Goal: Transaction & Acquisition: Purchase product/service

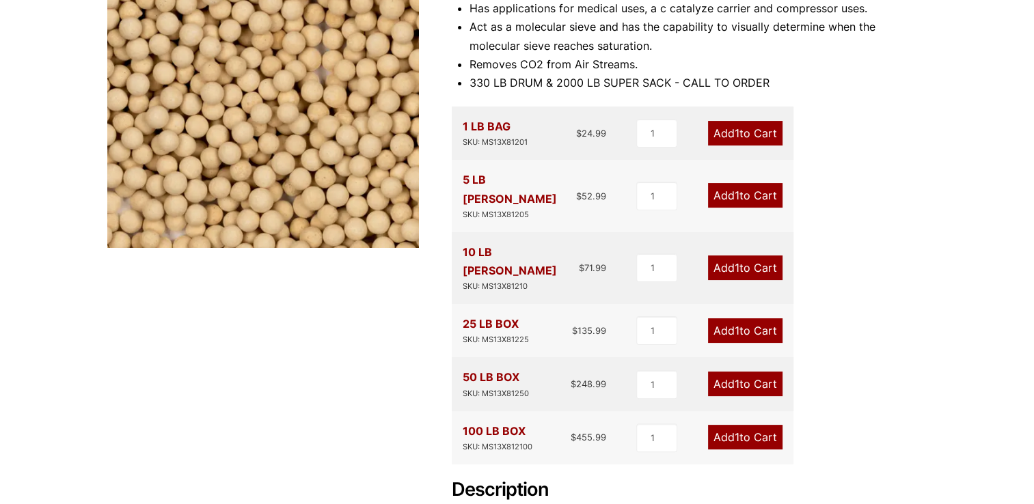
scroll to position [273, 0]
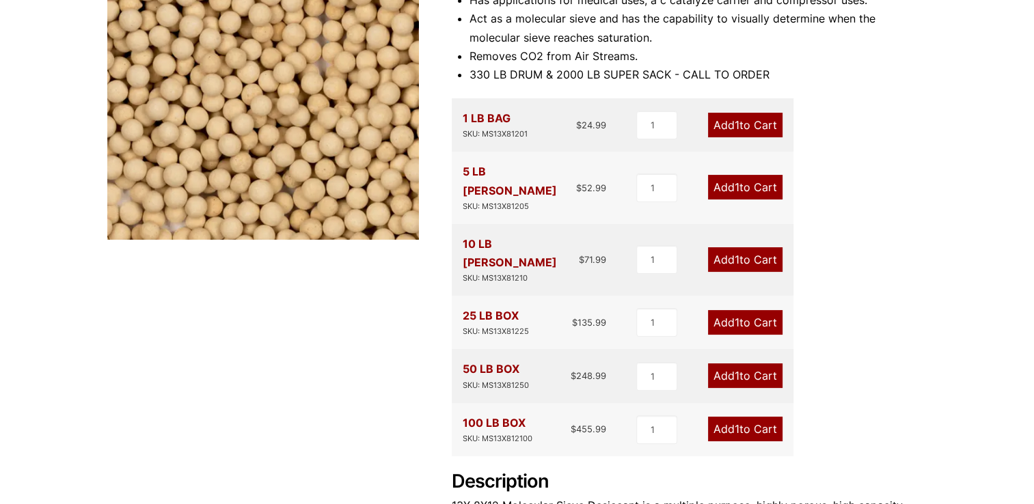
click at [744, 364] on link "Add 1 to Cart" at bounding box center [745, 376] width 75 height 25
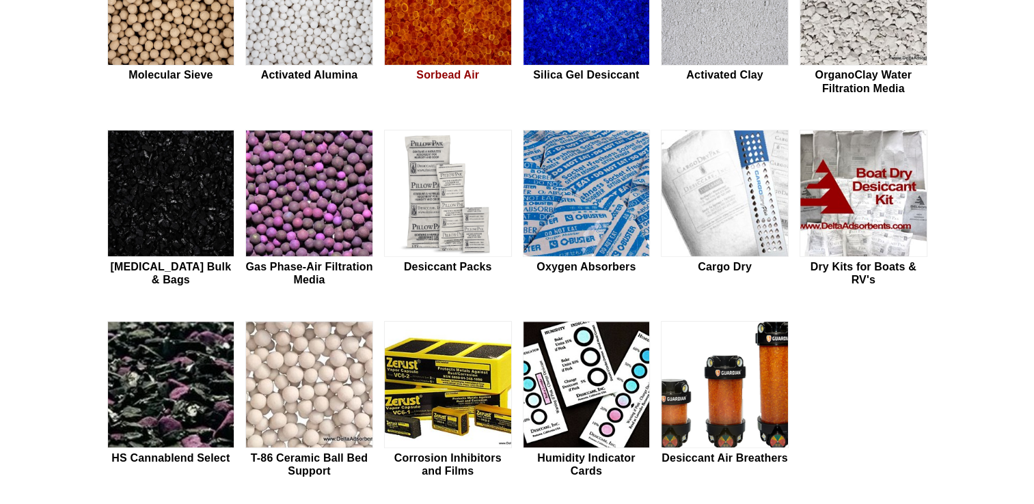
scroll to position [478, 0]
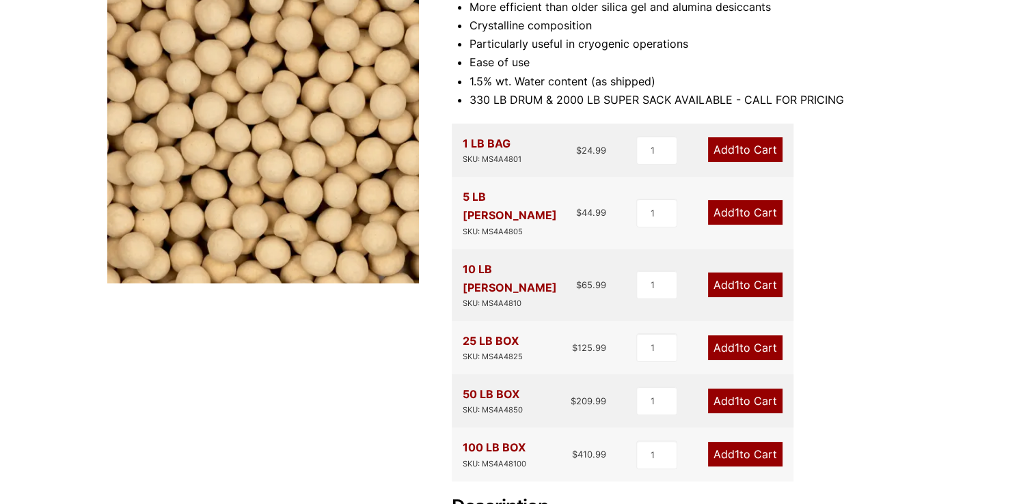
scroll to position [273, 0]
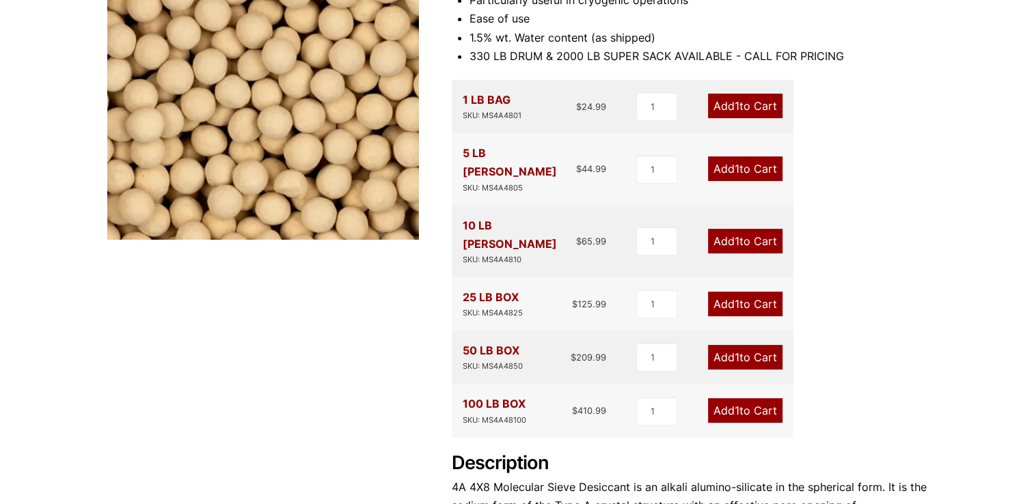
click at [736, 351] on span "1" at bounding box center [737, 358] width 5 height 14
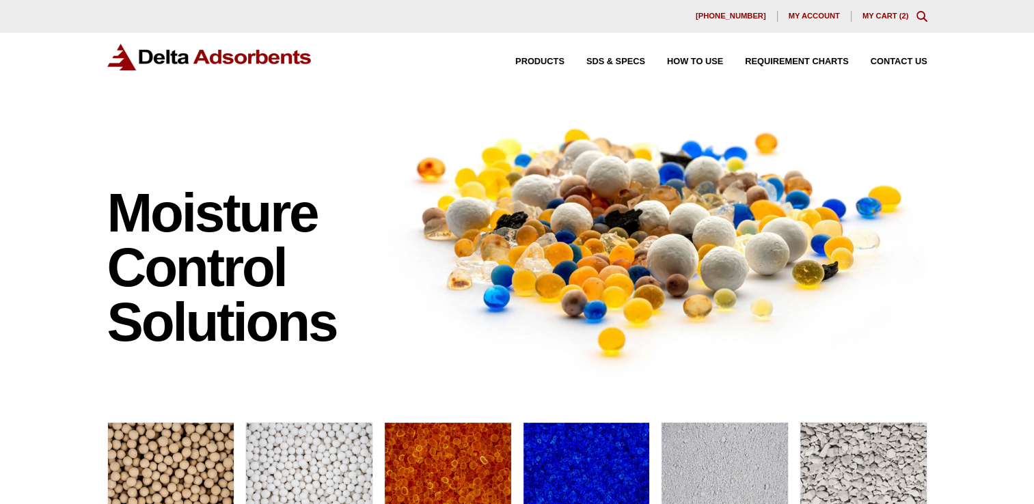
click at [896, 8] on div "630-980-5205 My account My Cart ( 2 )" at bounding box center [517, 16] width 1034 height 33
click at [895, 12] on link "My Cart ( 2 )" at bounding box center [886, 16] width 46 height 8
